Goal: Navigation & Orientation: Find specific page/section

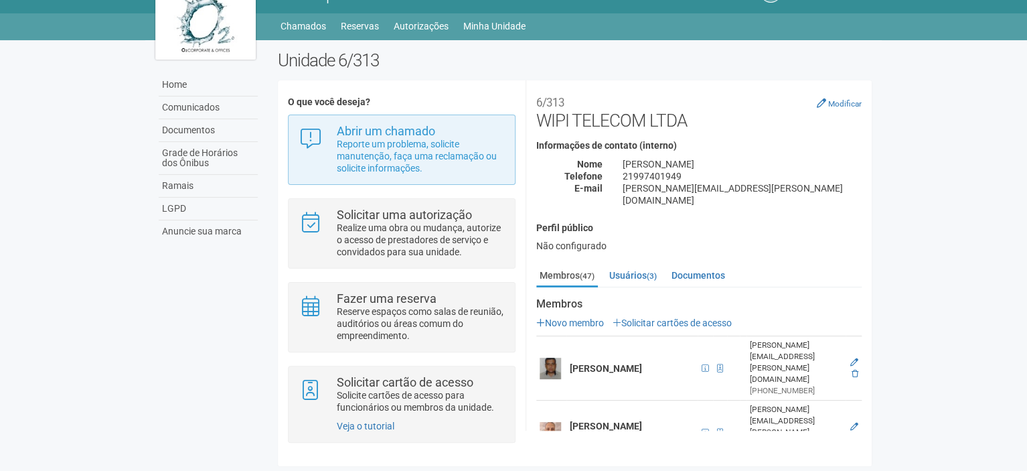
scroll to position [201, 0]
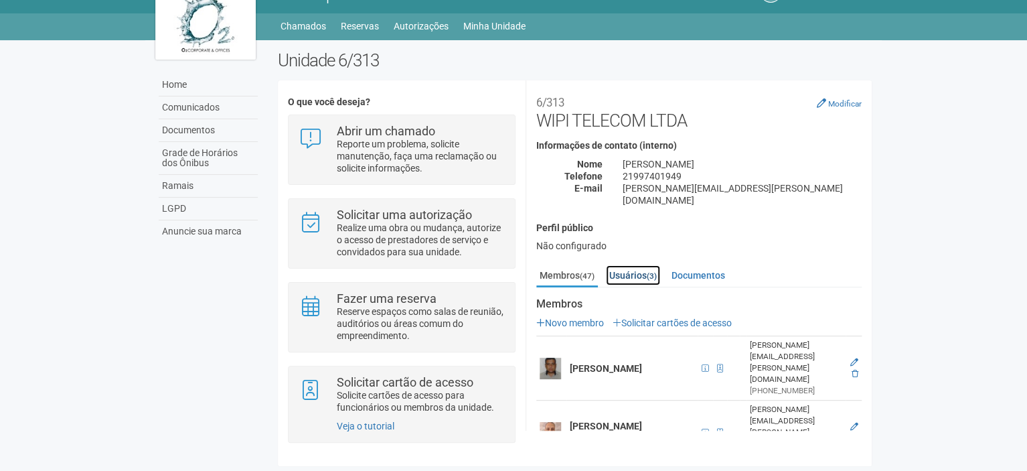
click at [621, 265] on link "Usuários (3)" at bounding box center [633, 275] width 54 height 20
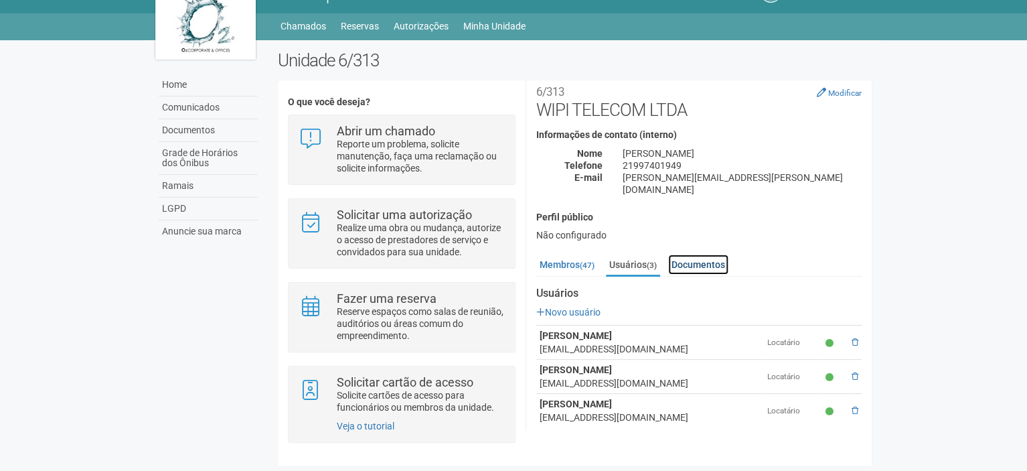
click at [718, 254] on link "Documentos" at bounding box center [698, 264] width 60 height 20
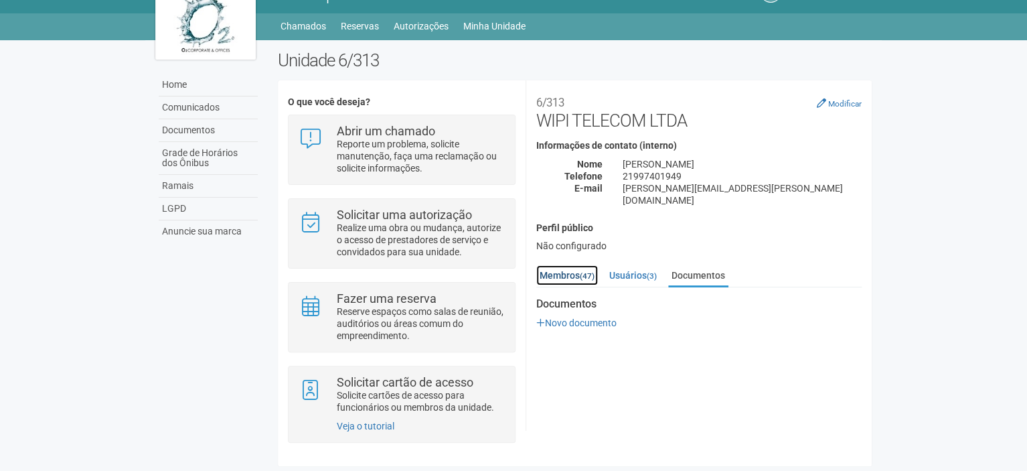
click at [560, 265] on link "Membros (47)" at bounding box center [567, 275] width 62 height 20
